Goal: Task Accomplishment & Management: Manage account settings

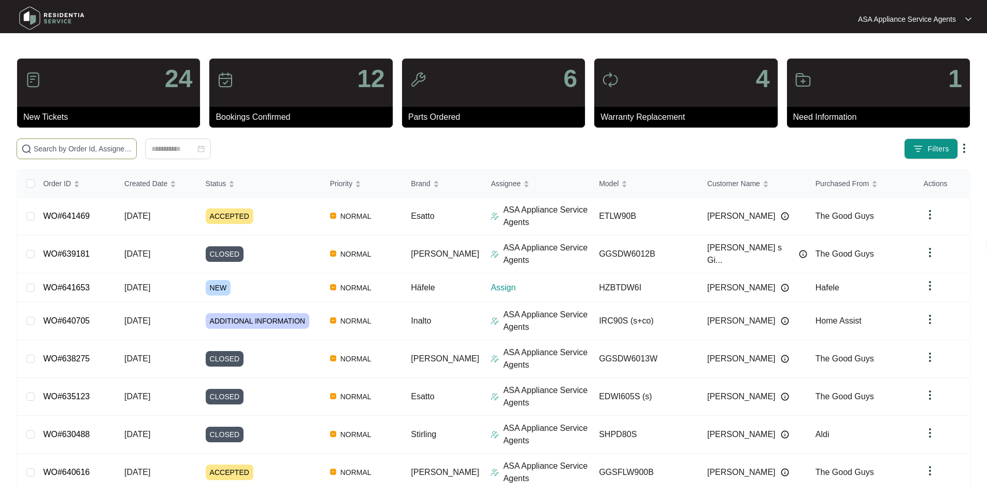
click at [115, 149] on input "text" at bounding box center [83, 148] width 98 height 11
paste input "641653"
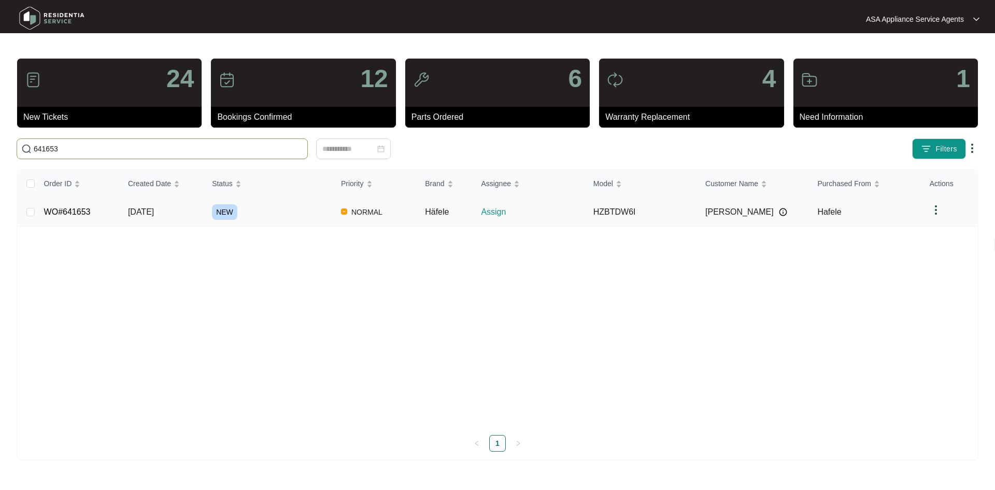
type input "641653"
click at [247, 209] on div "NEW" at bounding box center [272, 212] width 121 height 16
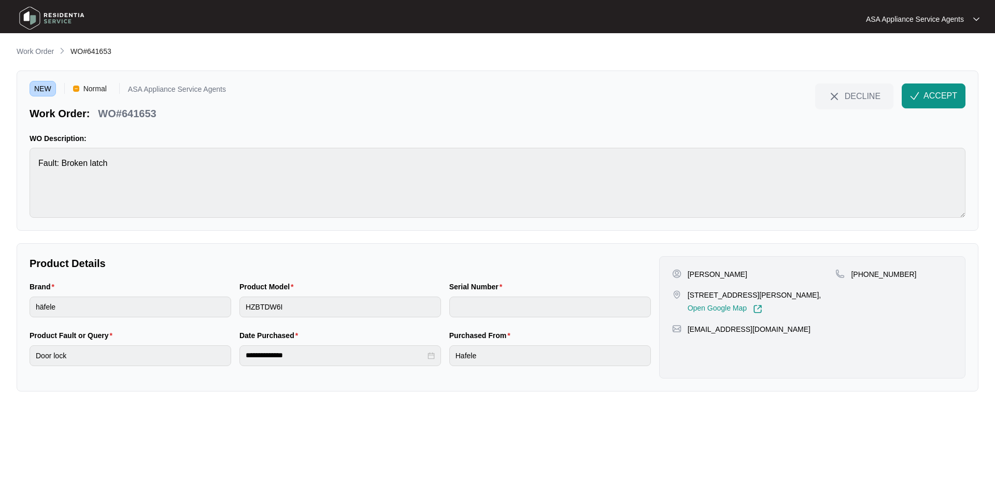
click at [725, 276] on p "[PERSON_NAME]" at bounding box center [718, 274] width 60 height 10
copy p "[PERSON_NAME]"
click at [694, 274] on p "[PERSON_NAME]" at bounding box center [718, 274] width 60 height 10
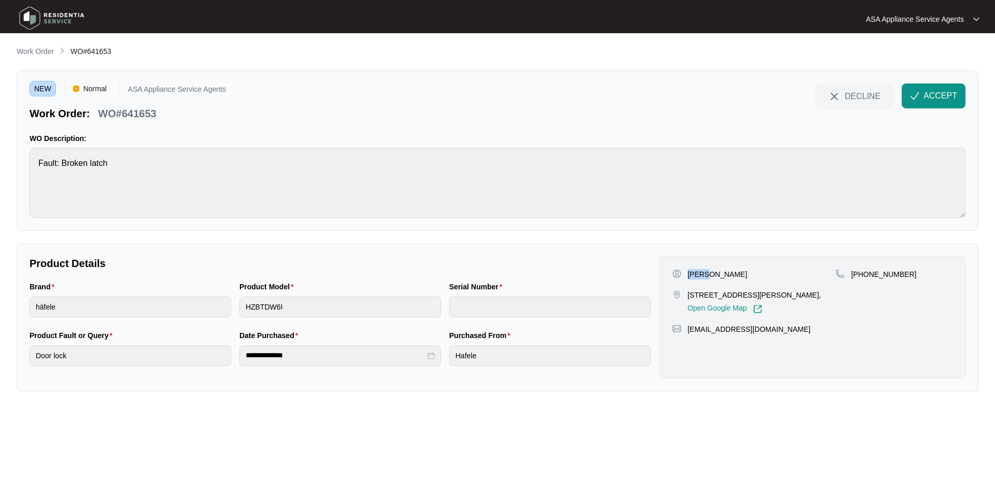
copy p "[PERSON_NAME]"
drag, startPoint x: 760, startPoint y: 296, endPoint x: 683, endPoint y: 295, distance: 76.7
click at [683, 295] on div "[STREET_ADDRESS][PERSON_NAME], Open Google Map" at bounding box center [754, 302] width 164 height 24
copy div "428 [GEOGRAPHIC_DATA]"
click at [771, 296] on p "[STREET_ADDRESS][PERSON_NAME]," at bounding box center [755, 295] width 134 height 10
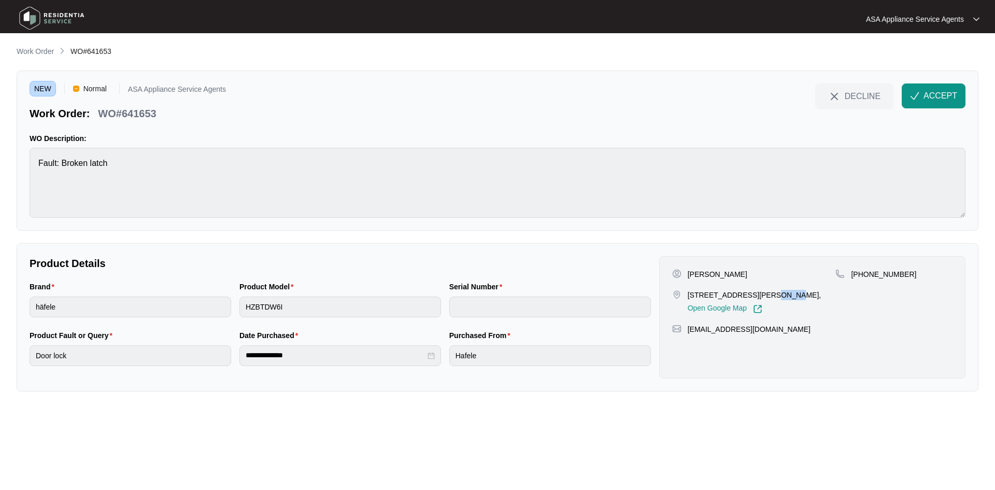
click at [771, 296] on p "[STREET_ADDRESS][PERSON_NAME]," at bounding box center [755, 295] width 134 height 10
copy p "Road"
drag, startPoint x: 788, startPoint y: 293, endPoint x: 833, endPoint y: 300, distance: 45.6
click at [821, 300] on p "[STREET_ADDRESS][PERSON_NAME]," at bounding box center [755, 295] width 134 height 10
copy p "[PERSON_NAME][GEOGRAPHIC_DATA] | WA 6017,"
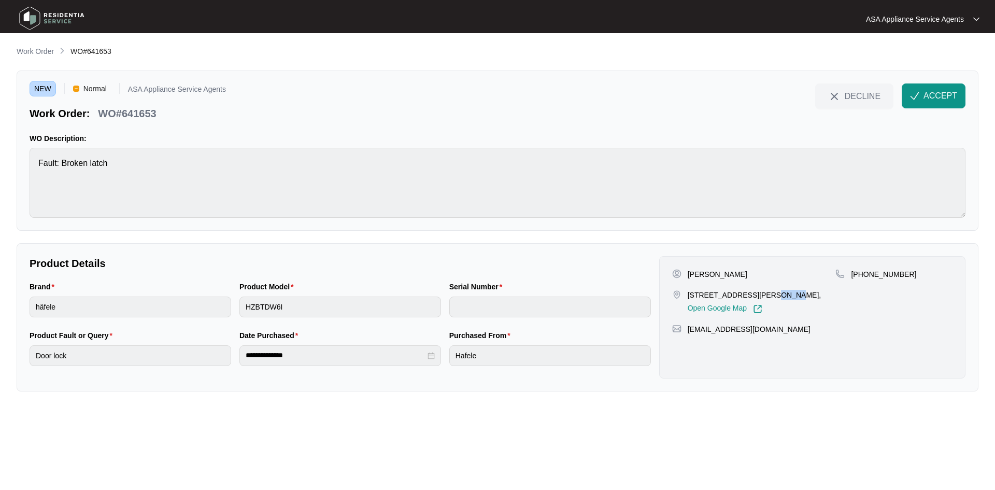
click at [770, 300] on p "[STREET_ADDRESS][PERSON_NAME]," at bounding box center [755, 295] width 134 height 10
drag, startPoint x: 788, startPoint y: 295, endPoint x: 832, endPoint y: 296, distance: 44.6
click at [821, 296] on p "[STREET_ADDRESS][PERSON_NAME]," at bounding box center [755, 295] width 134 height 10
copy p "[PERSON_NAME][GEOGRAPHIC_DATA]"
drag, startPoint x: 904, startPoint y: 274, endPoint x: 865, endPoint y: 274, distance: 39.4
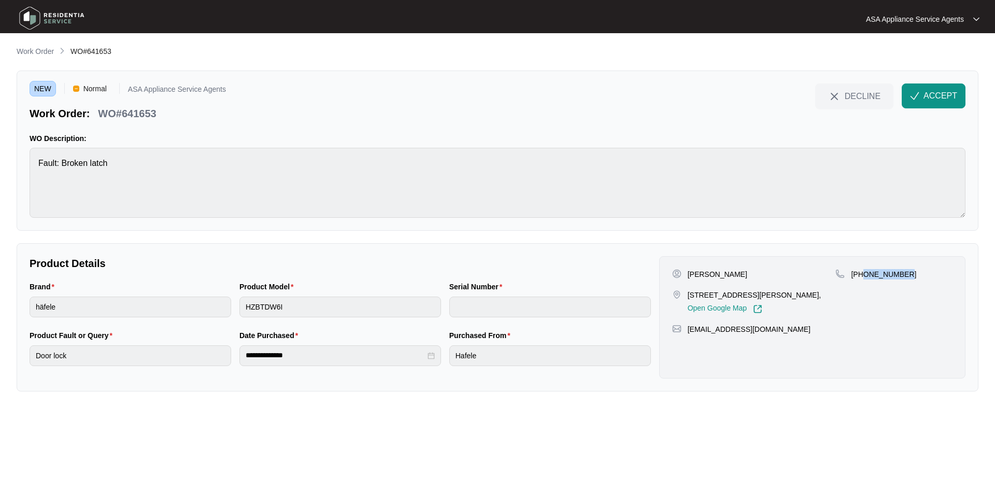
click at [865, 274] on div "[PHONE_NUMBER]" at bounding box center [893, 274] width 117 height 10
copy p "1300423353"
drag, startPoint x: 776, startPoint y: 340, endPoint x: 685, endPoint y: 345, distance: 90.8
click at [685, 345] on div "[PERSON_NAME] [STREET_ADDRESS][PERSON_NAME][PERSON_NAME], Open Google Map [PHON…" at bounding box center [812, 317] width 306 height 122
copy p "[EMAIL_ADDRESS][DOMAIN_NAME]"
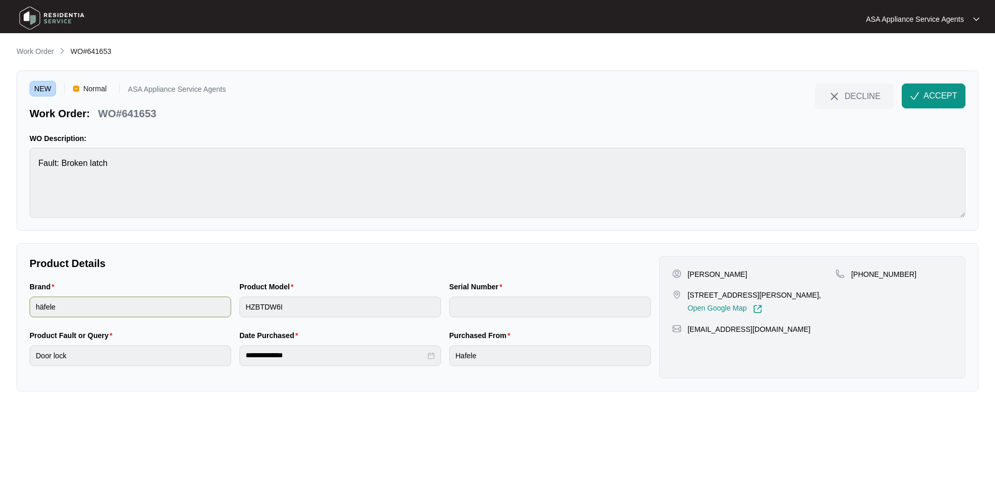
click at [196, 303] on div "Brand häfele Product Model HZBTDW6I Serial Number" at bounding box center [340, 305] width 630 height 49
click at [237, 306] on div "Product Model HZBTDW6I" at bounding box center [340, 305] width 210 height 49
click at [0, 176] on html "**********" at bounding box center [497, 245] width 995 height 490
drag, startPoint x: 162, startPoint y: 109, endPoint x: 102, endPoint y: 111, distance: 60.1
click at [102, 111] on div "Work Order: WO#641653" at bounding box center [128, 112] width 196 height 18
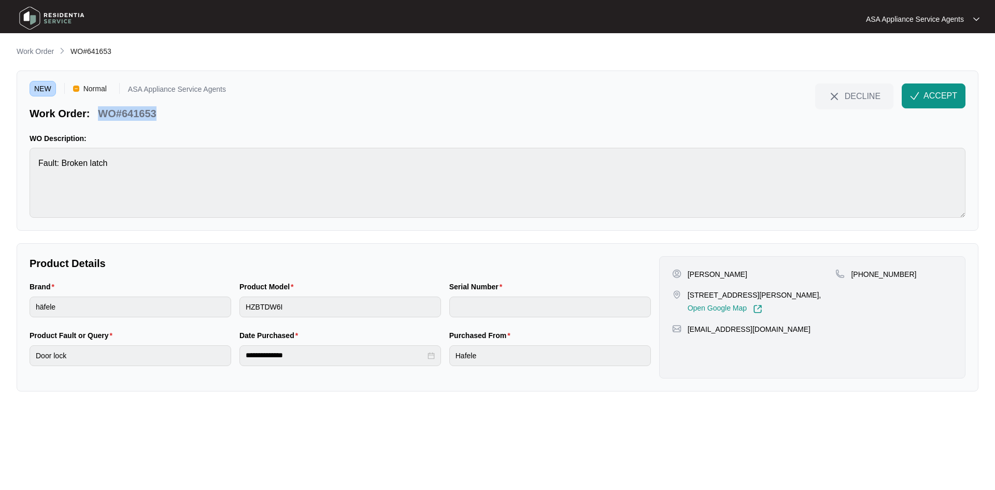
copy p "WO#641653"
click at [0, 309] on html "**********" at bounding box center [497, 245] width 995 height 490
click at [170, 307] on div "Brand häfele Product Model HZBTDW6I Serial Number" at bounding box center [340, 305] width 630 height 49
click at [939, 90] on span "ACCEPT" at bounding box center [940, 96] width 34 height 12
